Goal: Task Accomplishment & Management: Manage account settings

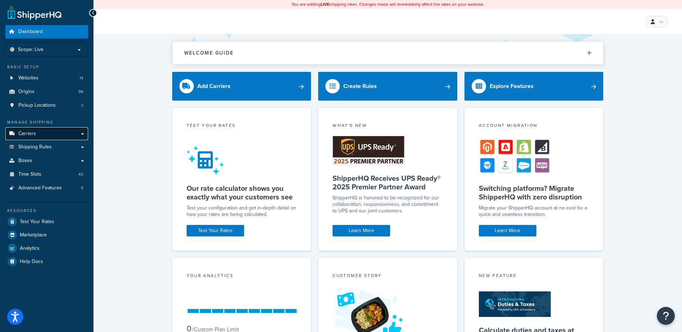
click at [25, 131] on span "Carriers" at bounding box center [27, 134] width 18 height 6
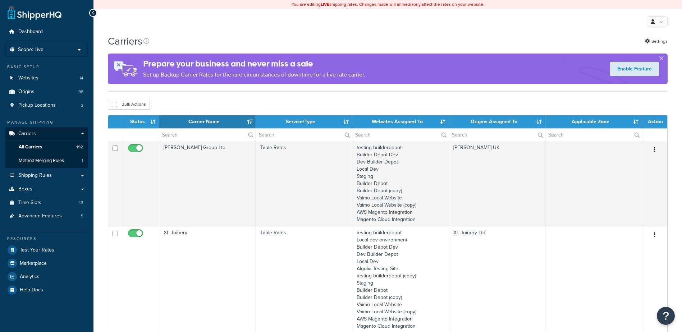
select select "15"
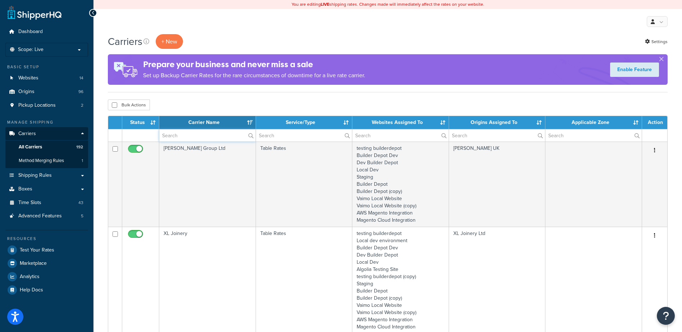
click at [171, 140] on input "text" at bounding box center [207, 135] width 96 height 12
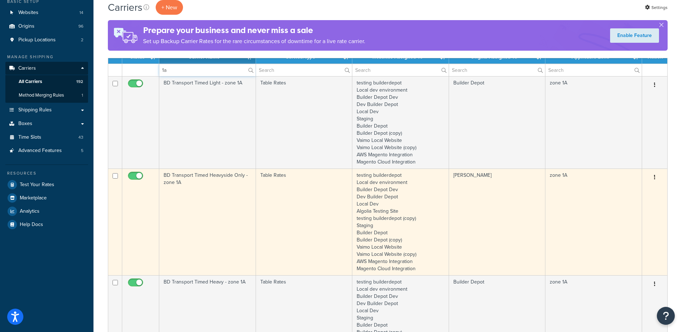
scroll to position [72, 0]
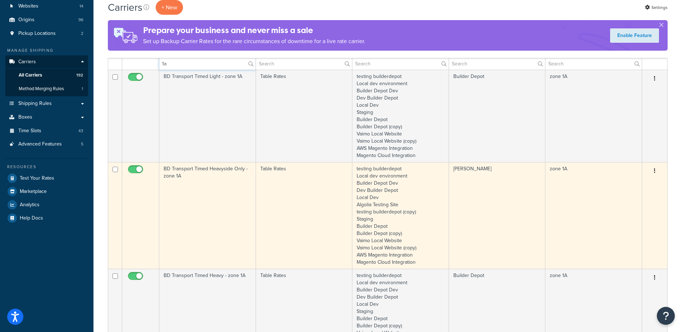
type input "1a"
click at [211, 203] on td "BD Transport Timed Heavyside Only - zone 1A" at bounding box center [207, 215] width 97 height 107
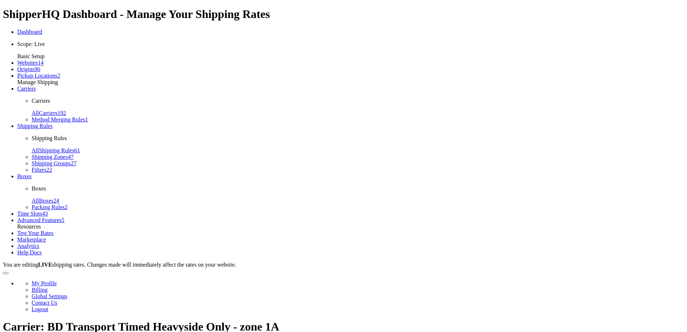
select select "25"
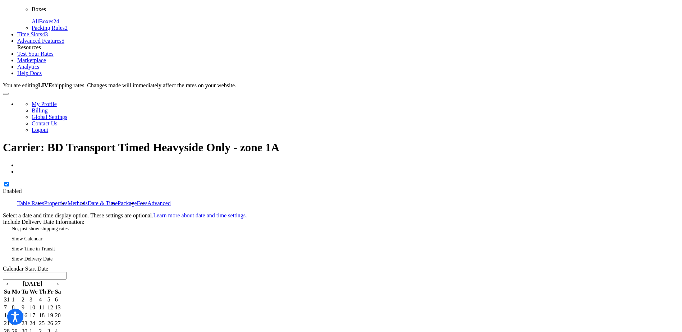
scroll to position [180, 0]
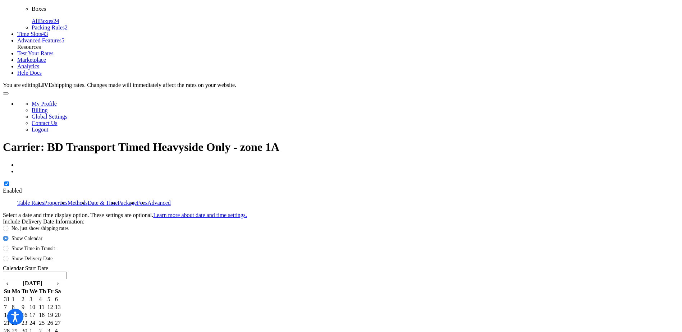
type input "12:00 PM"
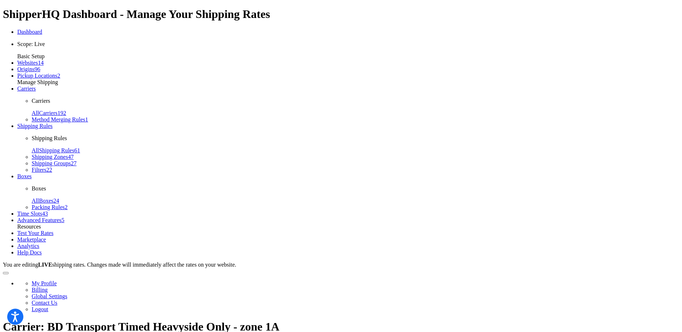
select select "25"
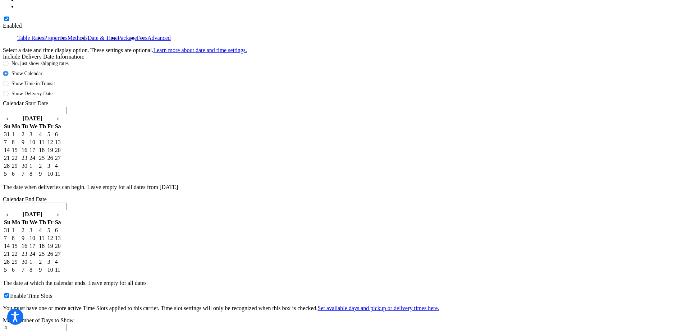
scroll to position [531, 0]
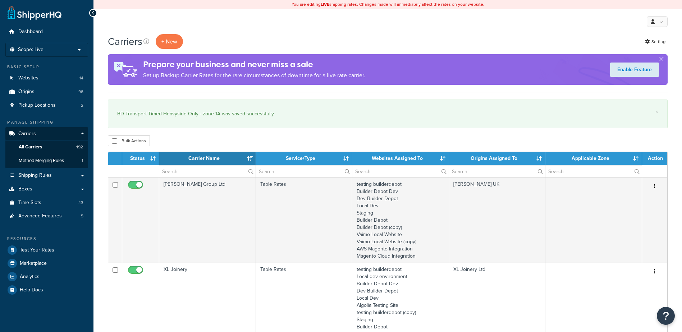
select select "15"
click at [175, 169] on input "text" at bounding box center [207, 171] width 96 height 12
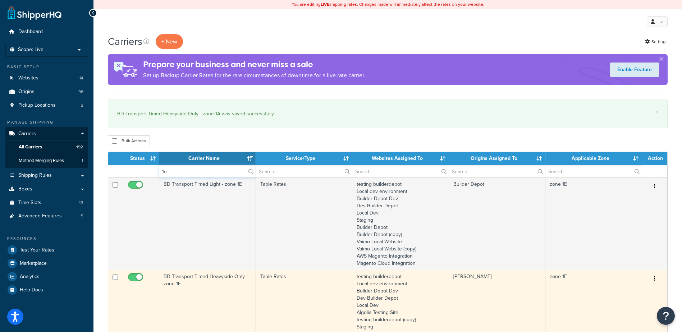
type input "1e"
click at [230, 300] on td "BD Transport Timed Heavyside Only - zone 1E" at bounding box center [207, 323] width 97 height 107
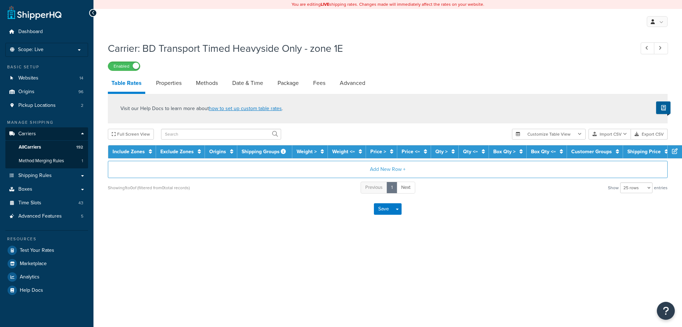
select select "25"
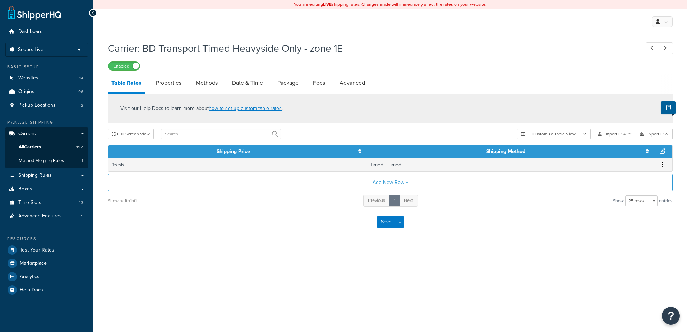
click at [203, 74] on div "Carrier: BD Transport Timed Heavyside Only - zone 1E Enabled Table Rates Proper…" at bounding box center [390, 137] width 565 height 199
click at [213, 88] on link "Methods" at bounding box center [206, 82] width 29 height 17
select select "25"
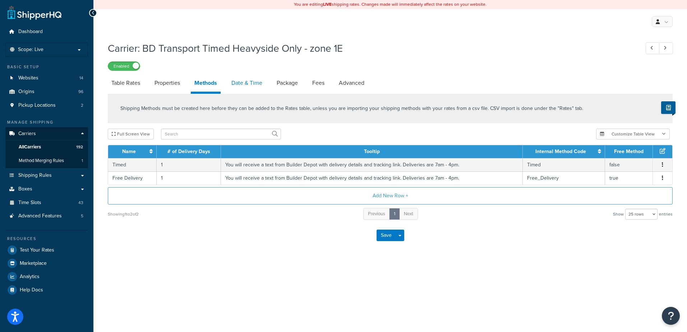
click at [240, 79] on link "Date & Time" at bounding box center [247, 82] width 38 height 17
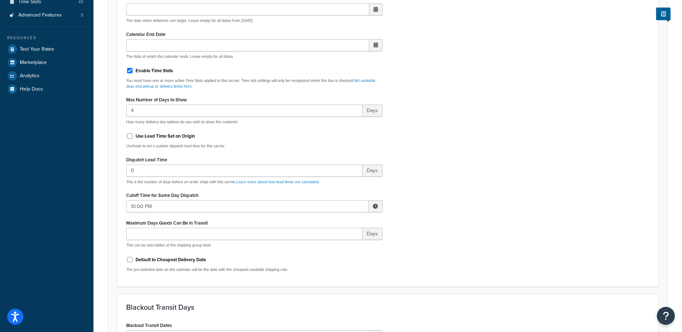
scroll to position [216, 0]
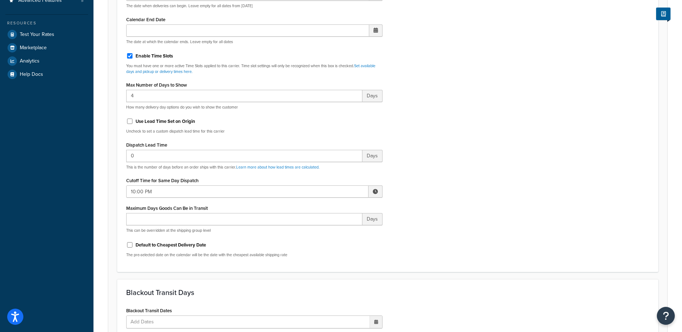
click at [374, 191] on span at bounding box center [375, 191] width 5 height 5
click at [322, 231] on span "▼" at bounding box center [322, 229] width 14 height 14
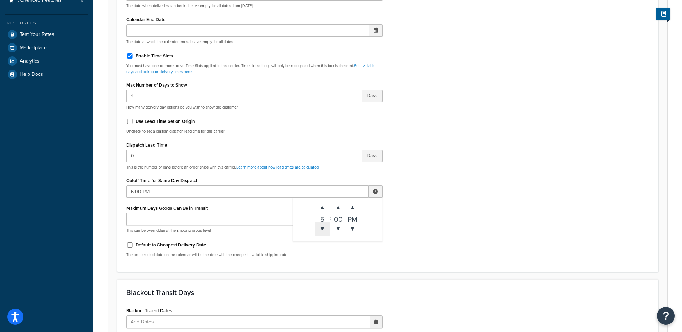
click at [322, 231] on span "▼" at bounding box center [322, 229] width 14 height 14
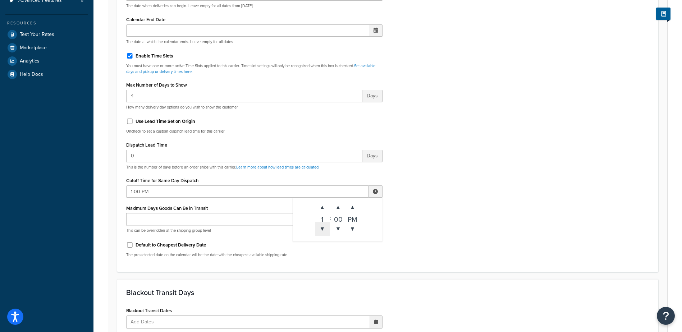
click at [322, 231] on span "▼" at bounding box center [322, 229] width 14 height 14
type input "12:00 PM"
click at [446, 206] on div "Include Delivery Date Information: No, just show shipping rates Show Calendar S…" at bounding box center [387, 94] width 533 height 338
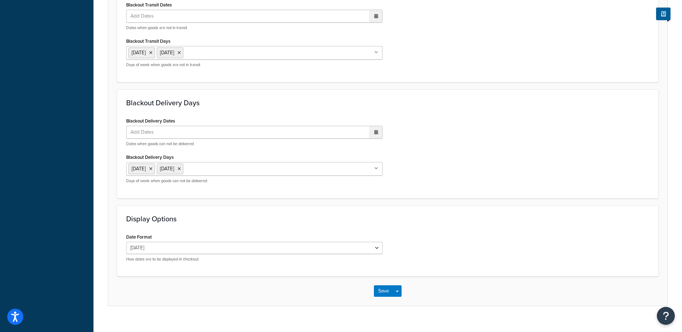
scroll to position [531, 0]
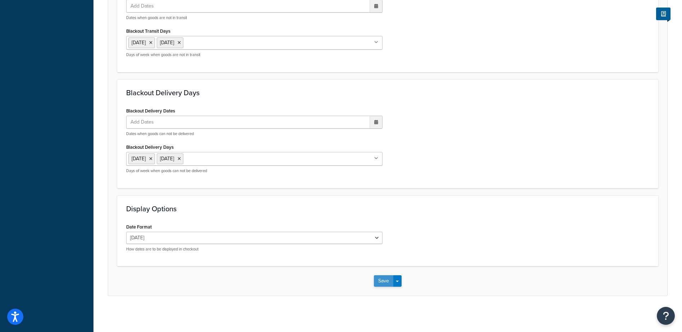
click at [383, 281] on button "Save" at bounding box center [383, 280] width 19 height 11
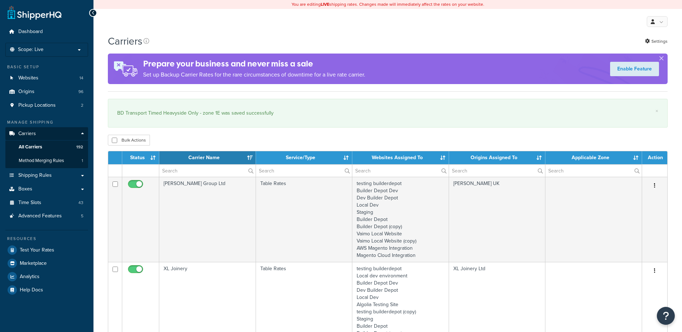
select select "15"
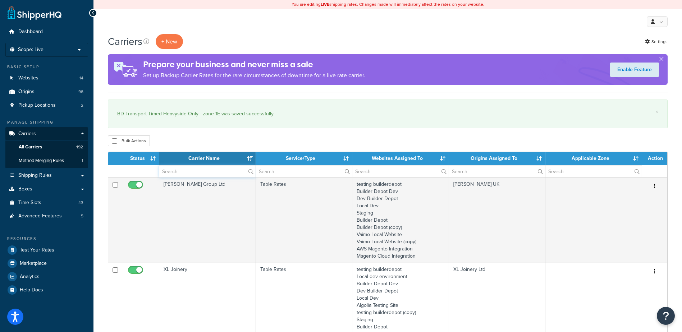
drag, startPoint x: 178, startPoint y: 167, endPoint x: 174, endPoint y: 173, distance: 7.8
click at [175, 171] on input "text" at bounding box center [207, 171] width 96 height 12
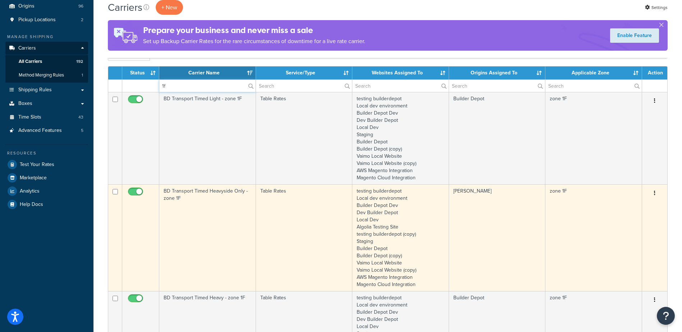
scroll to position [108, 0]
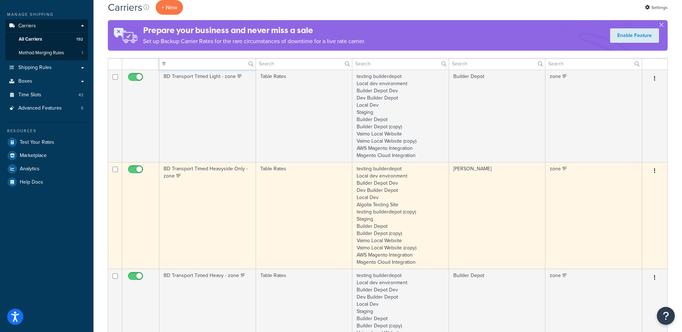
type input "1f"
click at [200, 207] on td "BD Transport Timed Heavyside Only - zone 1F" at bounding box center [207, 215] width 97 height 107
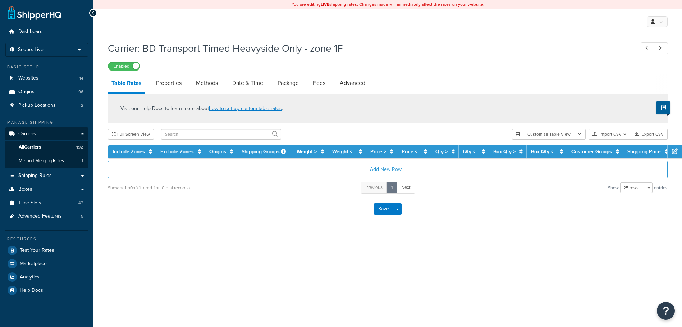
select select "25"
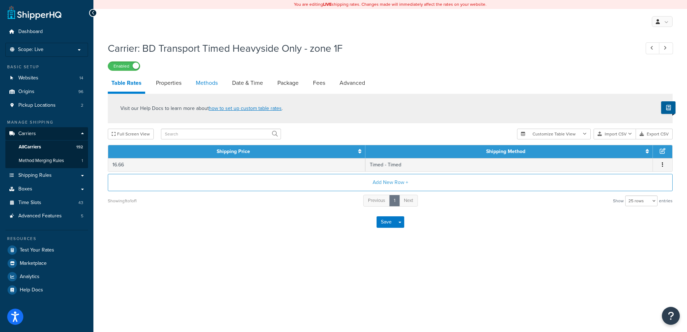
click at [199, 82] on link "Methods" at bounding box center [206, 82] width 29 height 17
select select "25"
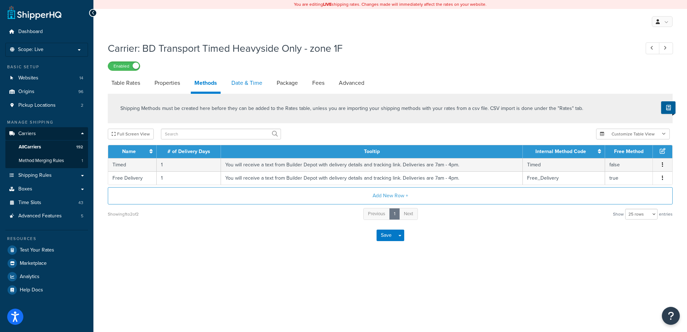
click at [249, 80] on link "Date & Time" at bounding box center [247, 82] width 38 height 17
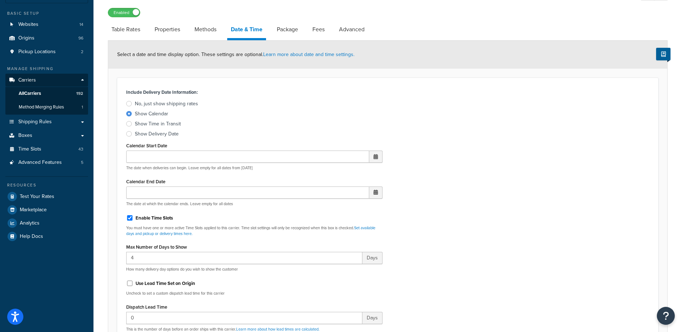
scroll to position [180, 0]
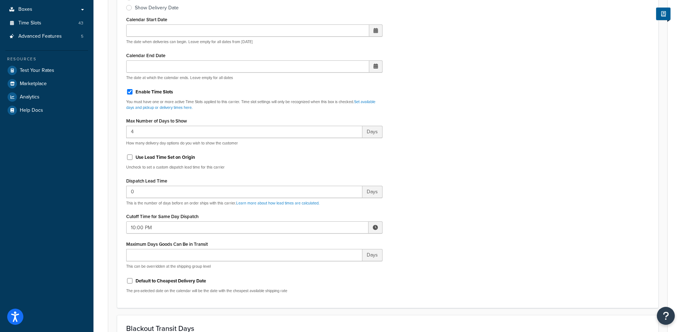
click at [376, 230] on span at bounding box center [375, 227] width 14 height 12
click at [322, 264] on span "▼" at bounding box center [322, 265] width 14 height 14
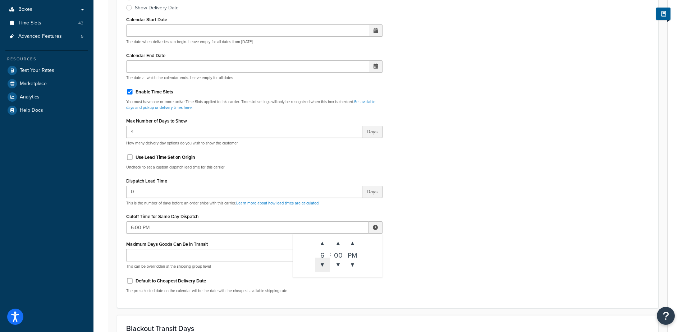
click at [322, 264] on span "▼" at bounding box center [322, 265] width 14 height 14
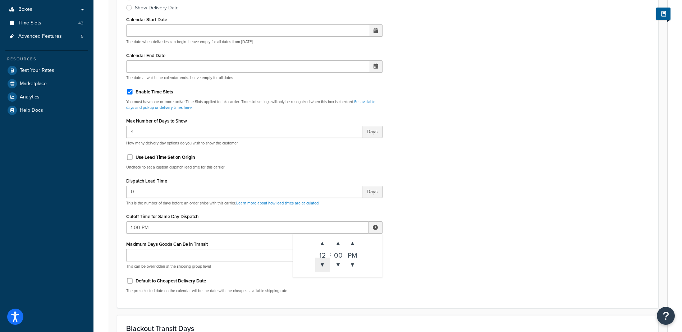
click at [322, 264] on span "▼" at bounding box center [322, 265] width 14 height 14
type input "12:00 PM"
click at [411, 235] on div "Include Delivery Date Information: No, just show shipping rates Show Calendar S…" at bounding box center [387, 130] width 533 height 338
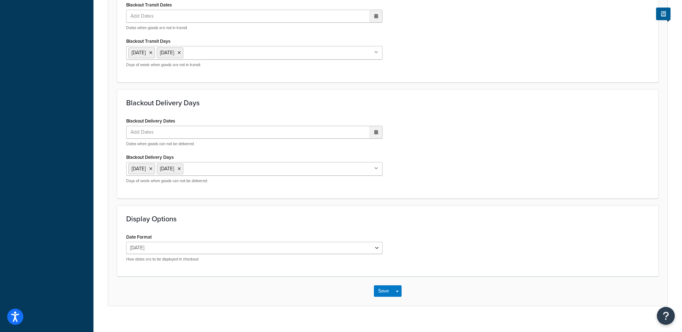
scroll to position [531, 0]
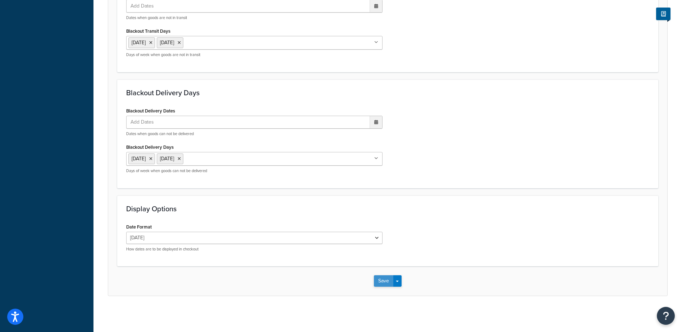
click at [383, 281] on button "Save" at bounding box center [383, 280] width 19 height 11
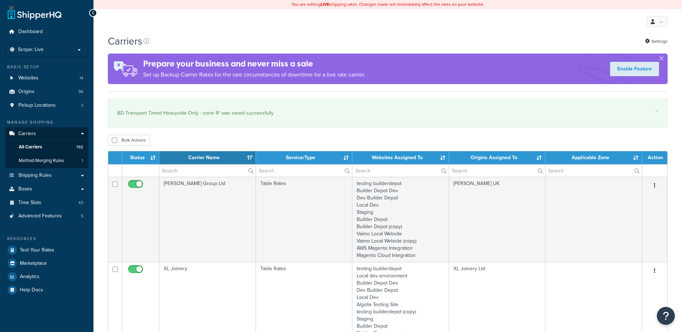
select select "15"
